Goal: Task Accomplishment & Management: Manage account settings

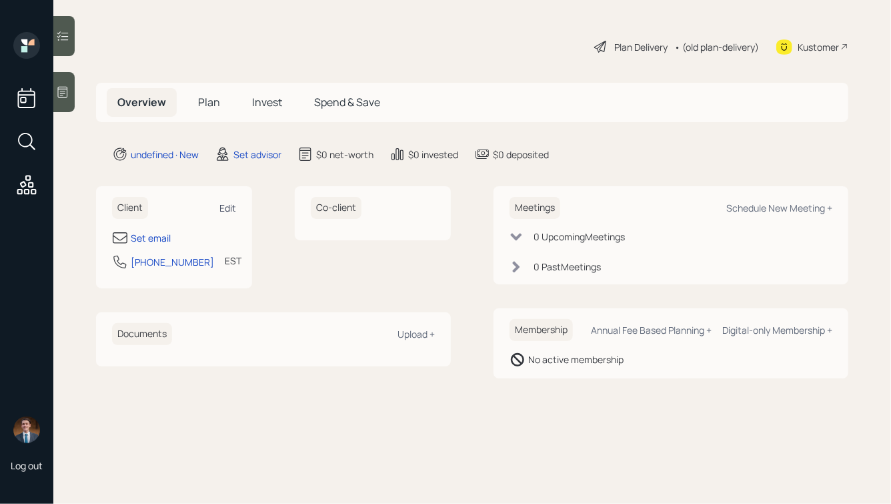
click at [225, 205] on div "Edit" at bounding box center [227, 207] width 17 height 13
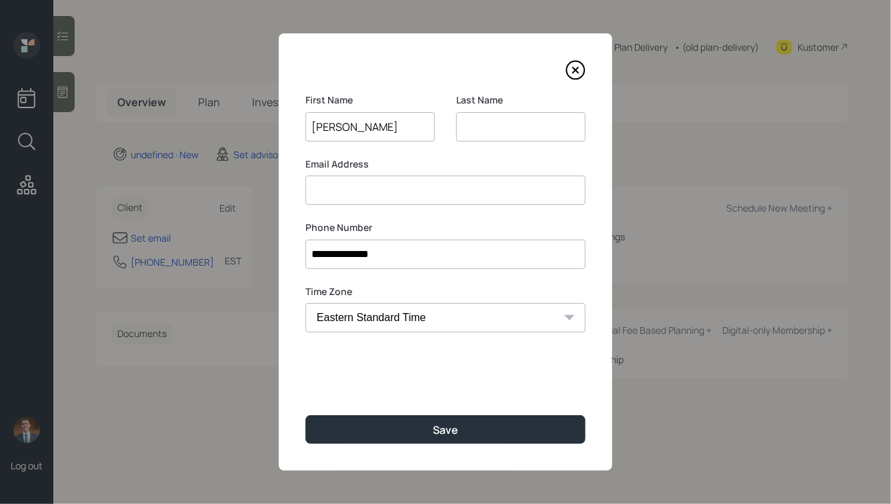
type input "[PERSON_NAME]"
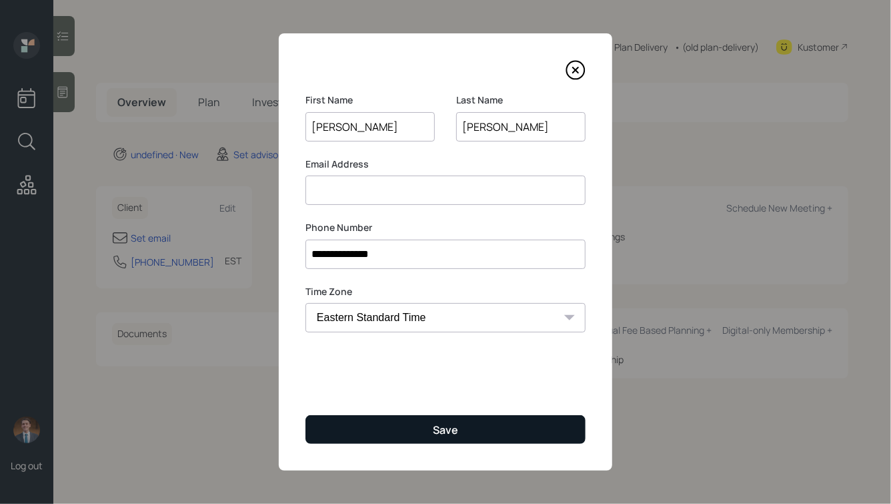
type input "[PERSON_NAME]"
click at [426, 429] on button "Save" at bounding box center [445, 429] width 280 height 29
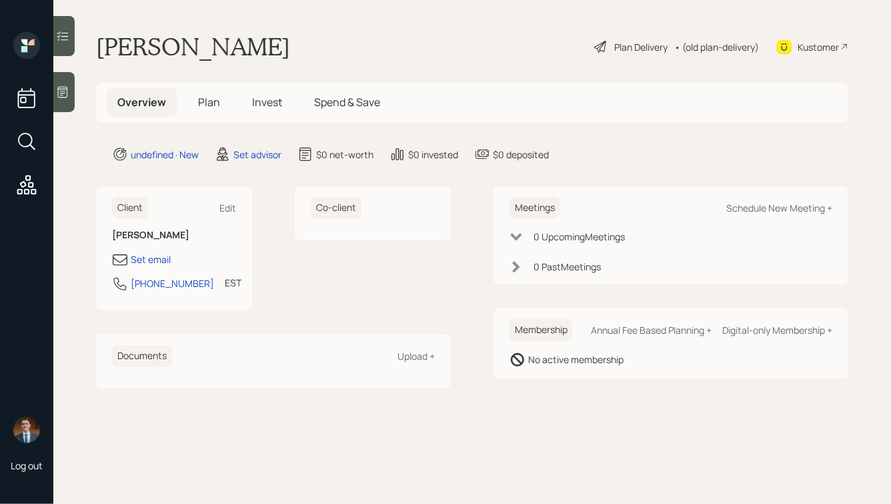
click at [66, 85] on icon at bounding box center [62, 91] width 13 height 13
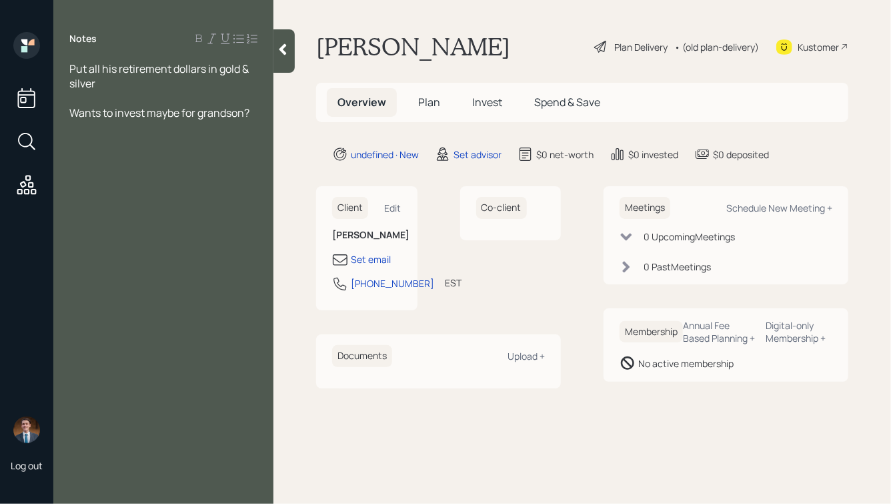
click at [284, 51] on icon at bounding box center [282, 49] width 7 height 11
